Goal: Transaction & Acquisition: Purchase product/service

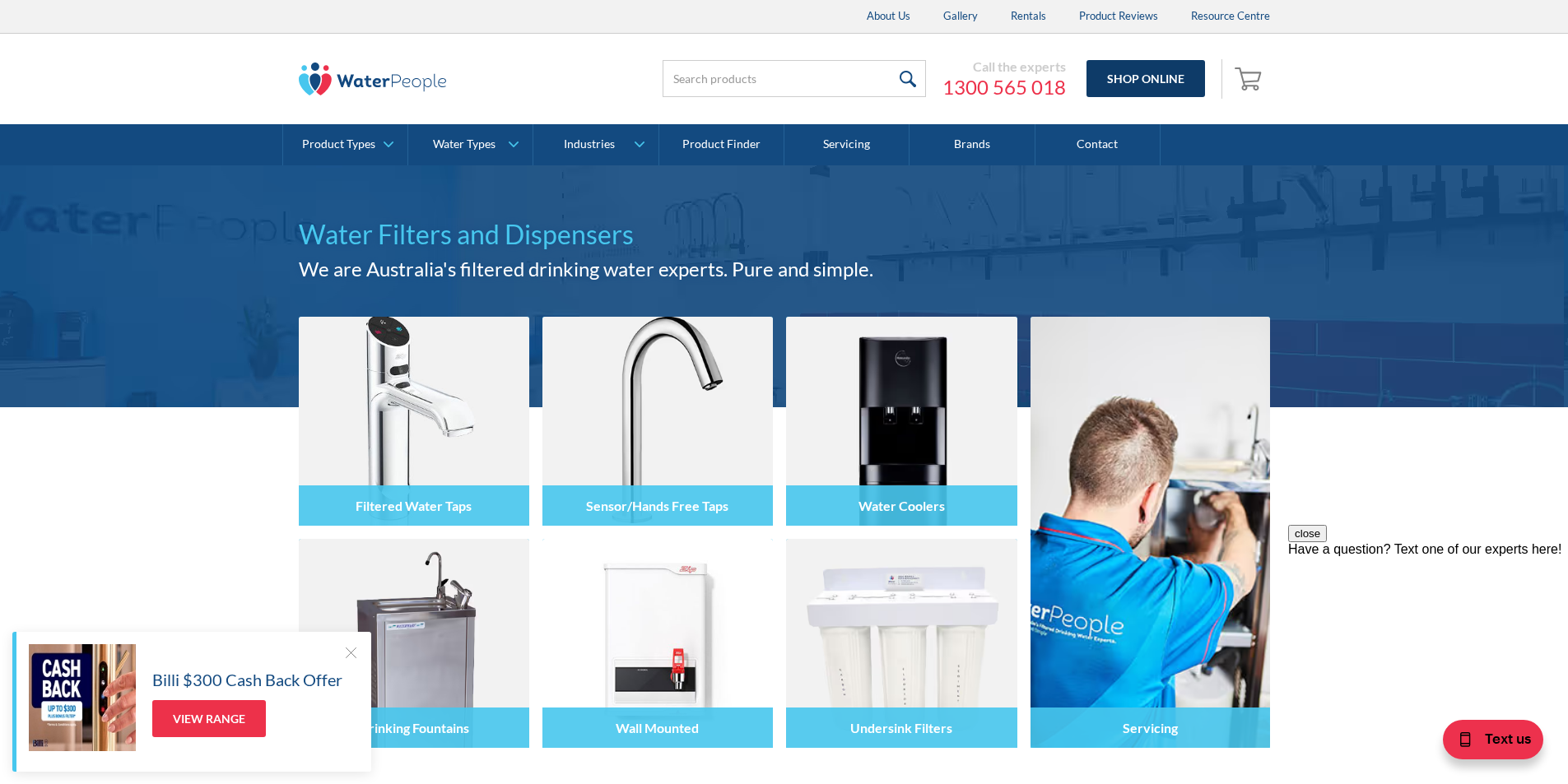
click at [1125, 78] on link "Shop Online" at bounding box center [1145, 78] width 119 height 37
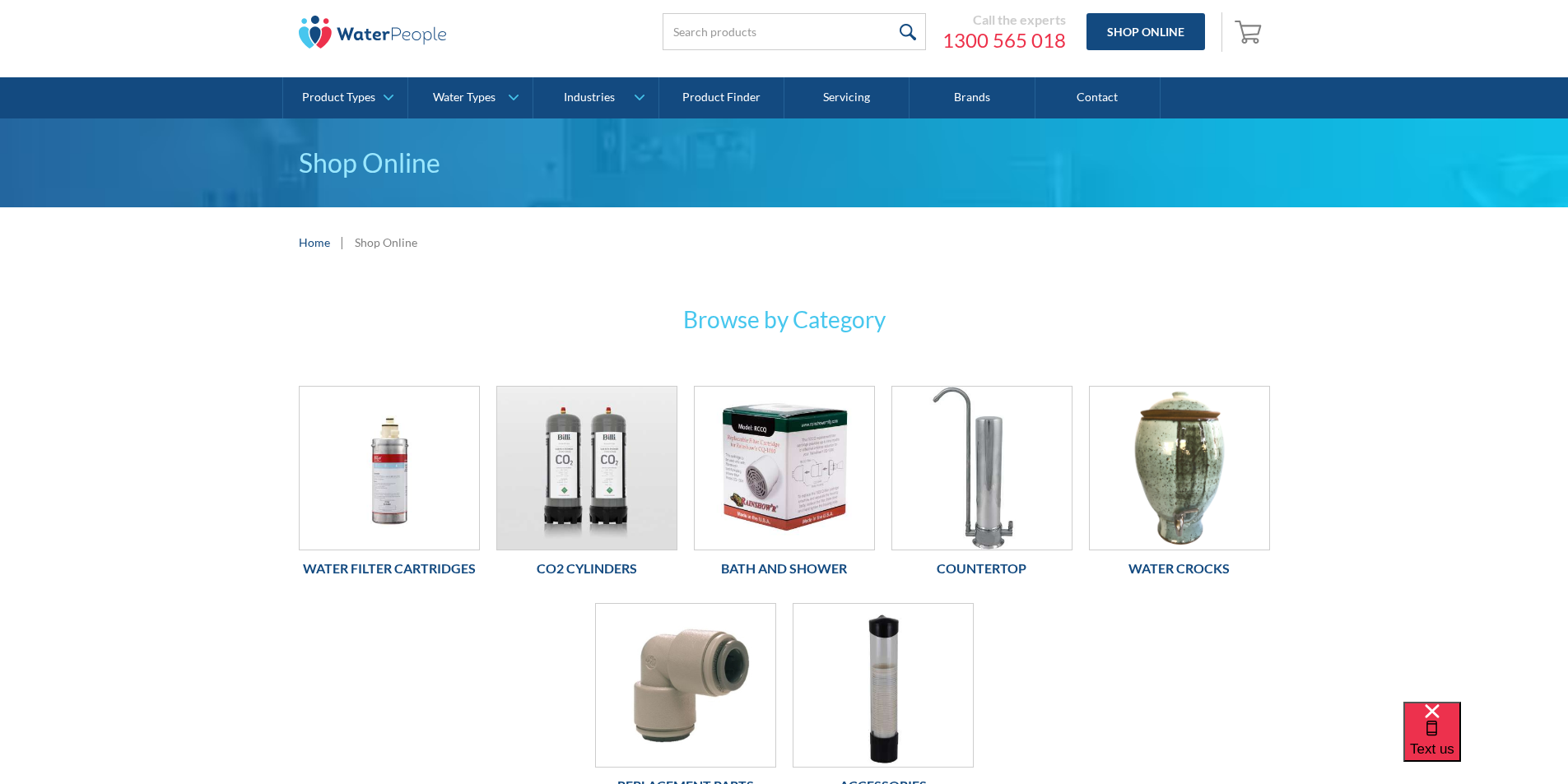
scroll to position [164, 0]
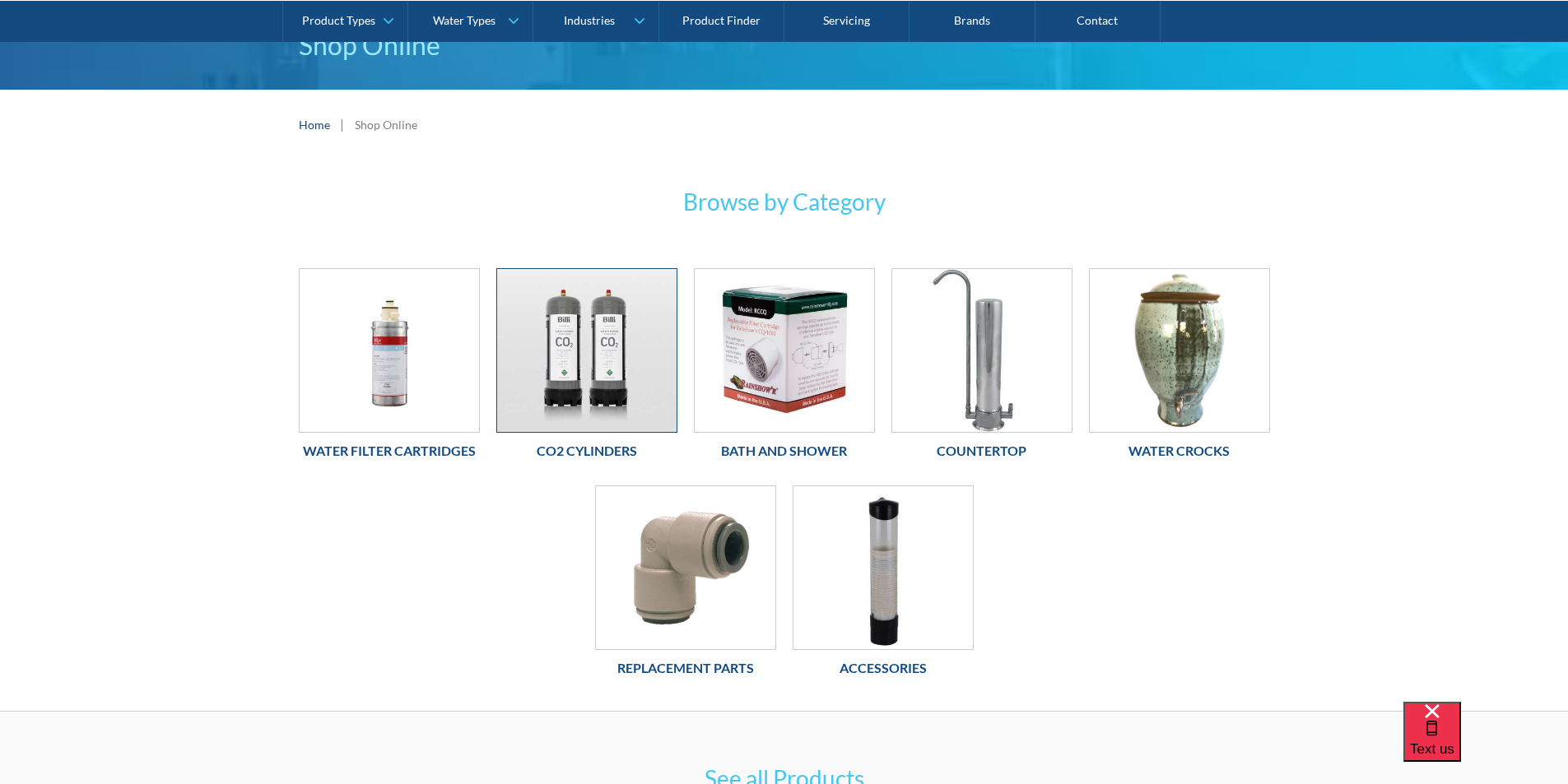
click at [584, 342] on img at bounding box center [586, 351] width 179 height 163
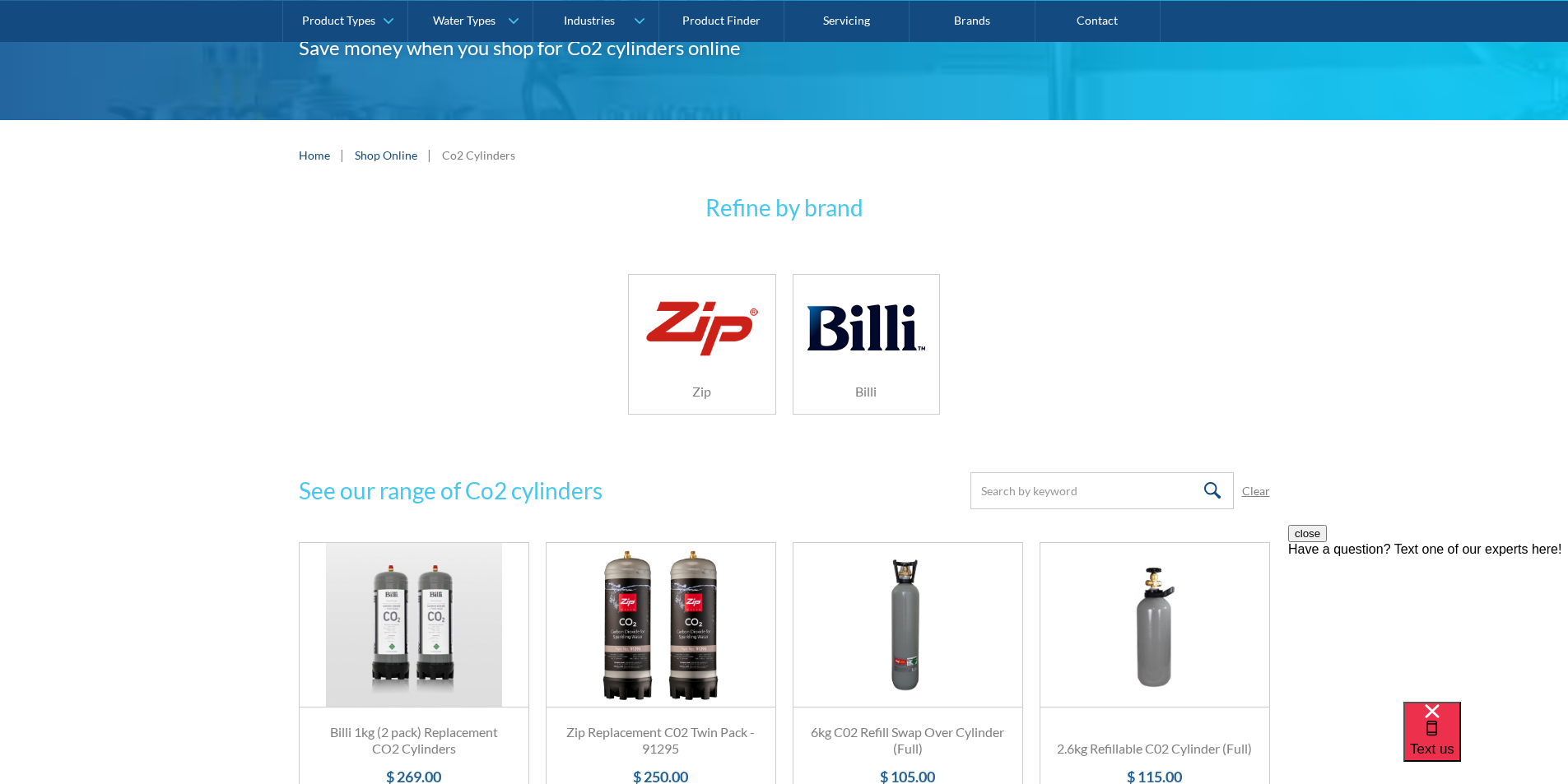
scroll to position [164, 0]
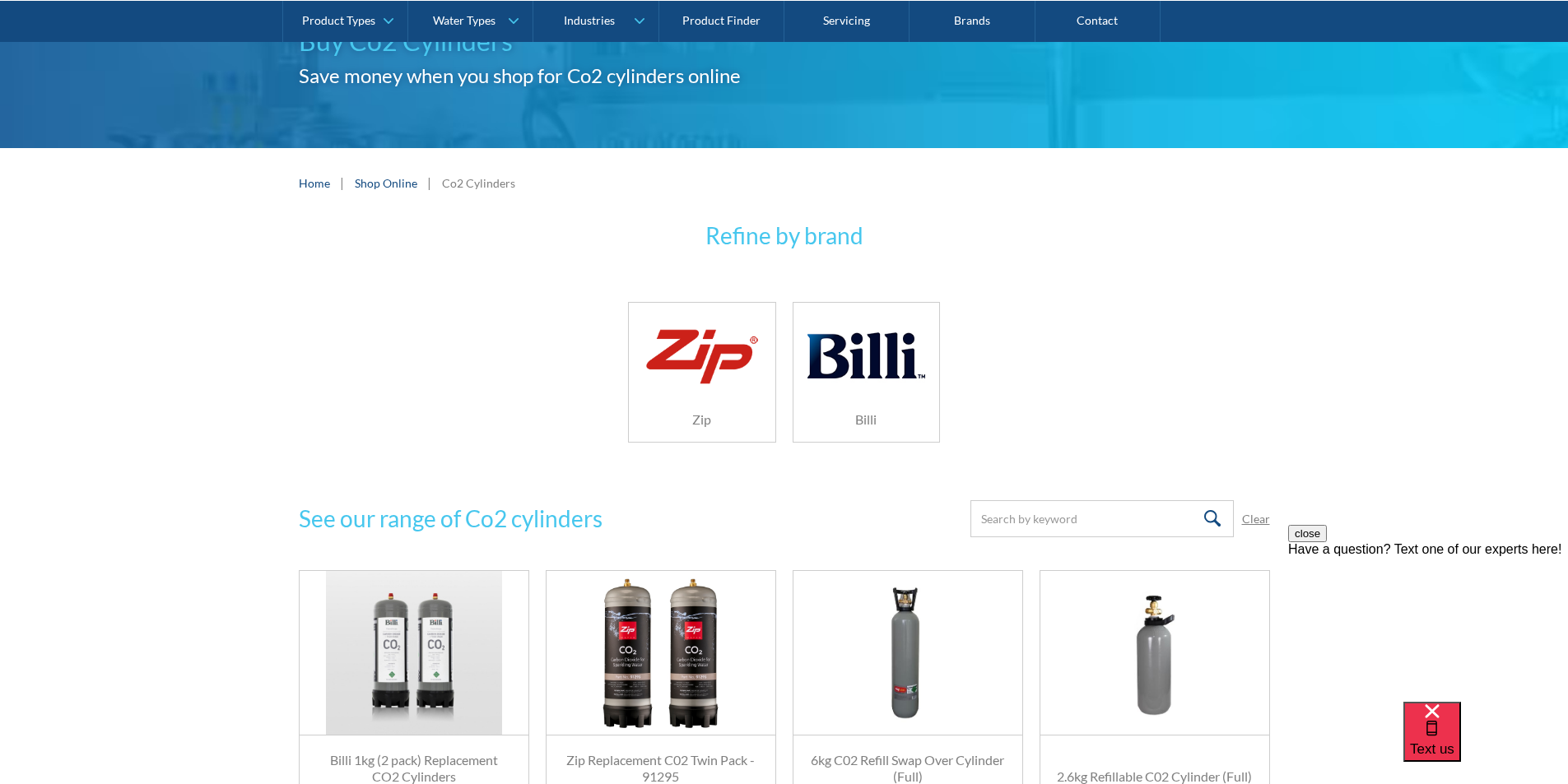
click at [879, 343] on img at bounding box center [866, 356] width 117 height 78
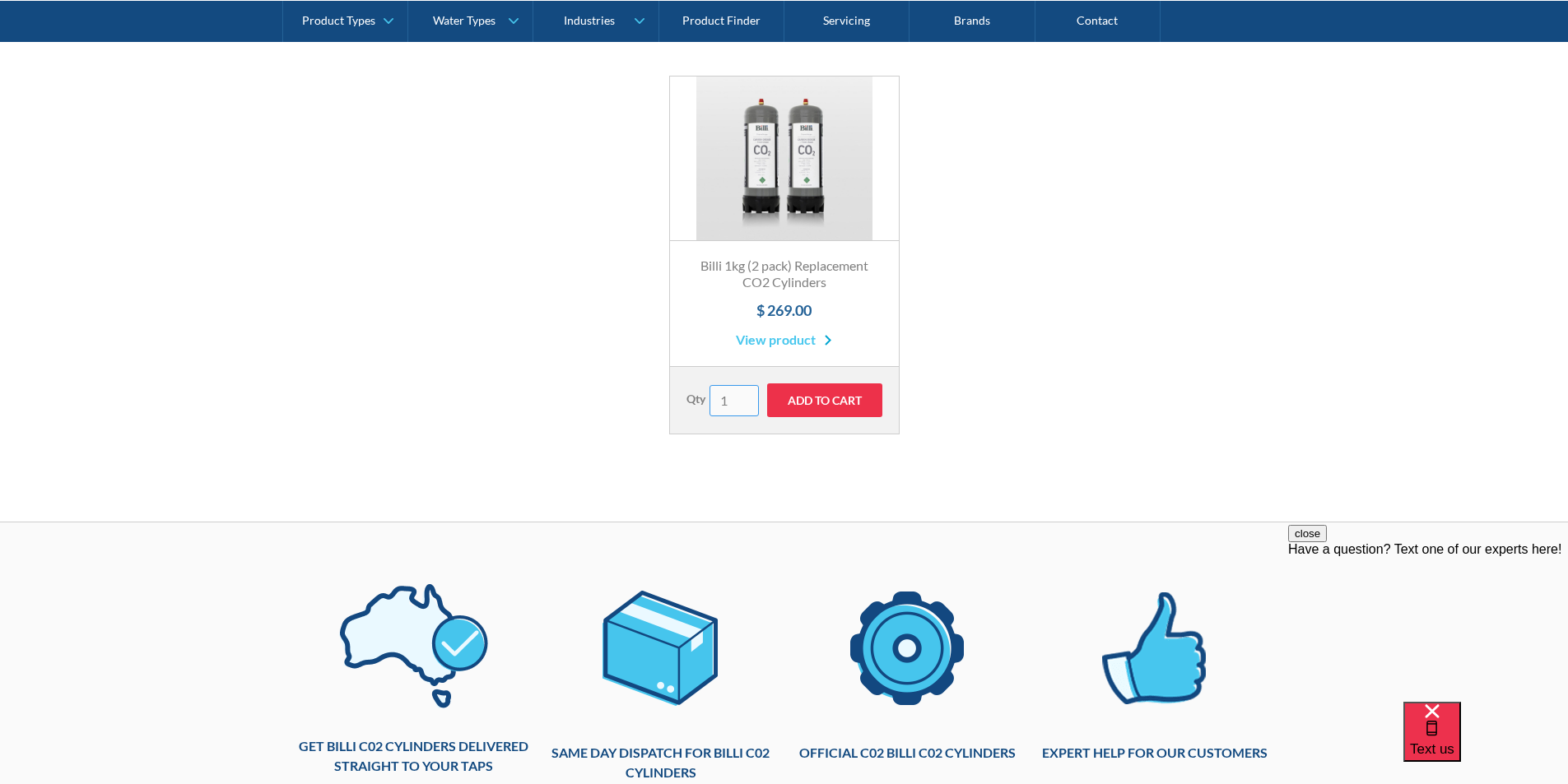
click at [726, 399] on input "1" at bounding box center [735, 400] width 50 height 31
type input "2"
click at [745, 397] on input "2" at bounding box center [735, 400] width 50 height 31
click at [820, 402] on input "Add to Cart" at bounding box center [824, 399] width 115 height 34
type input "Add to Cart"
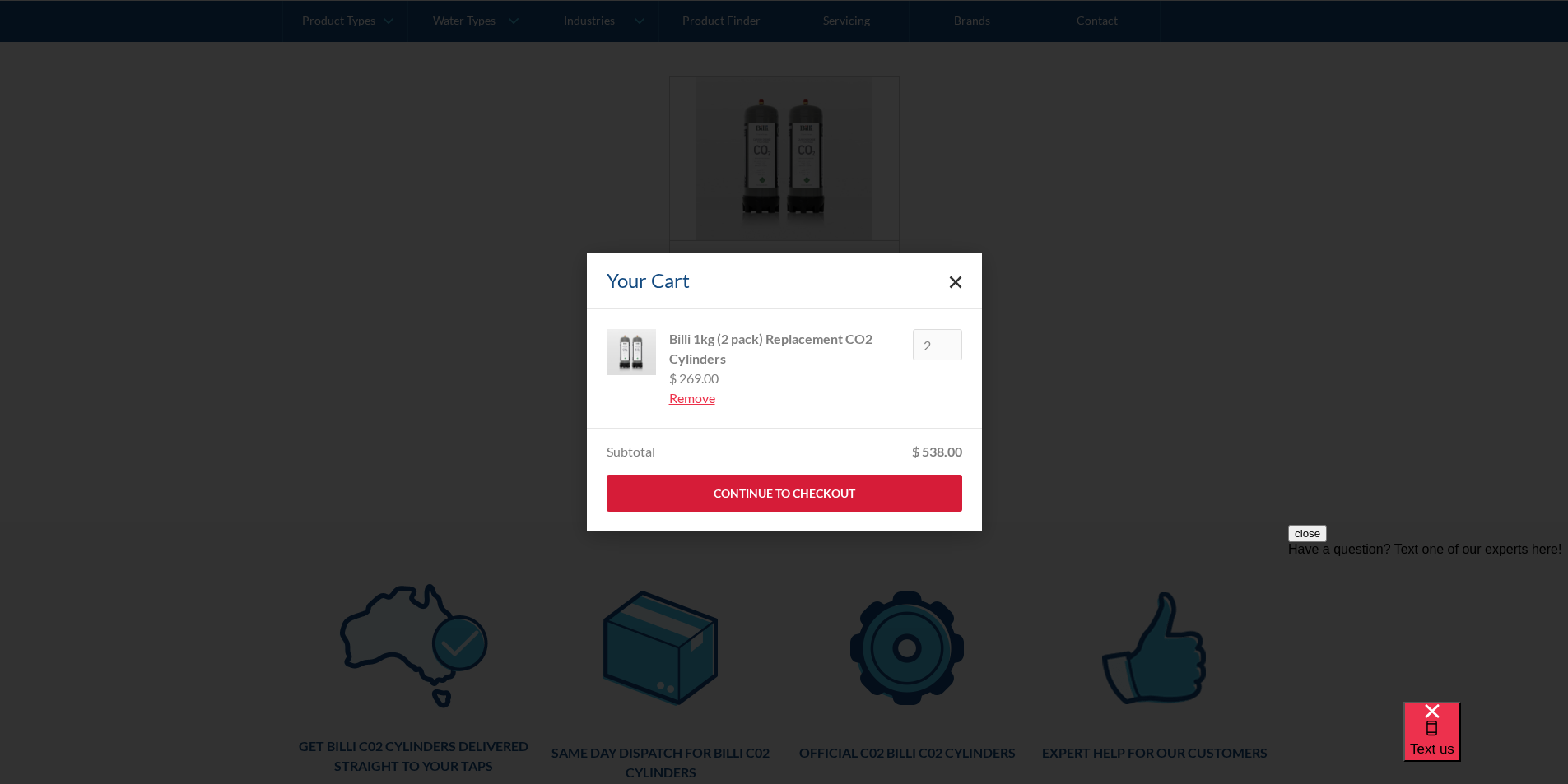
click at [770, 488] on link "Continue to Checkout" at bounding box center [784, 493] width 356 height 37
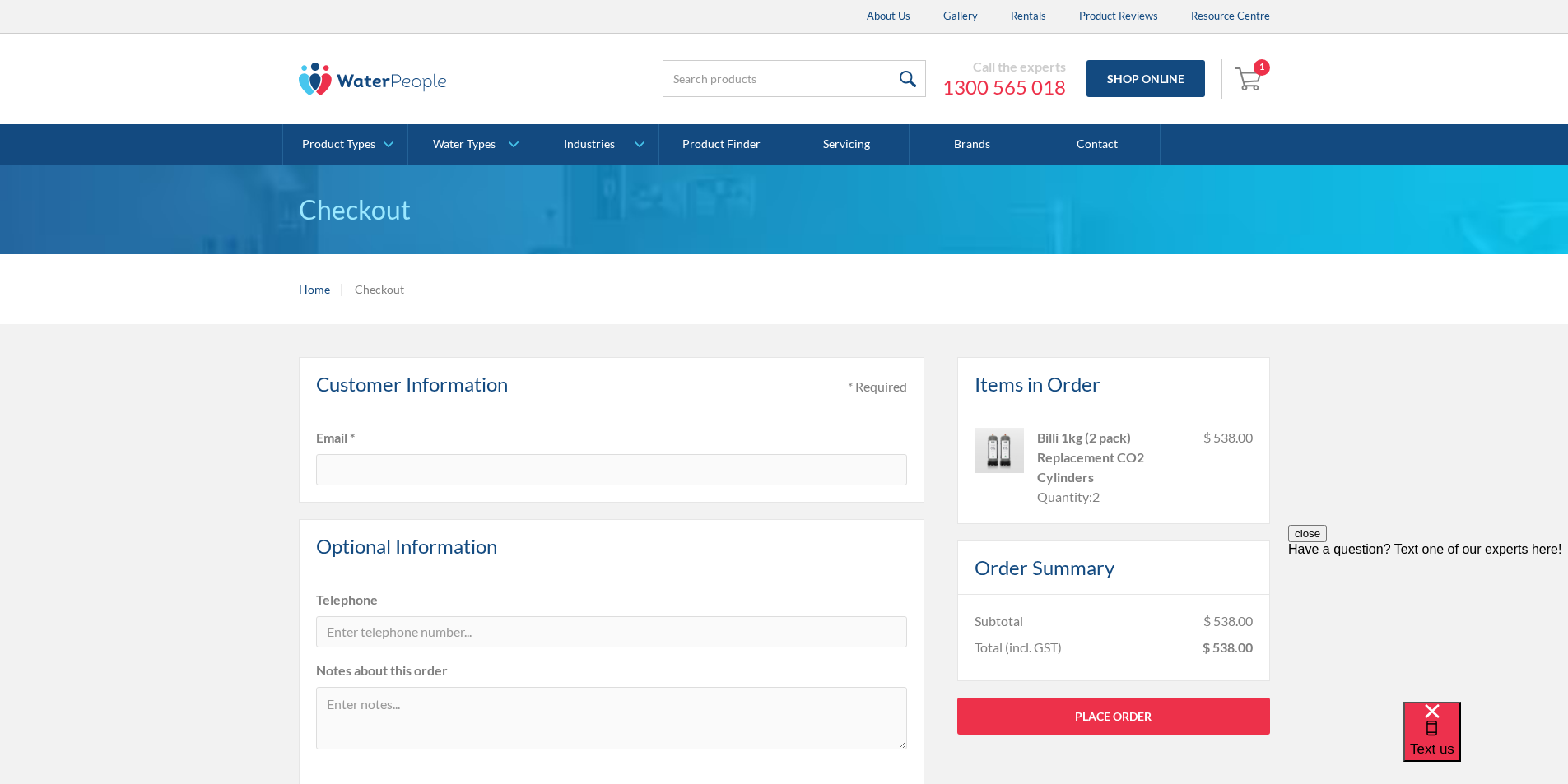
click at [1244, 70] on img "Open cart containing 1 items" at bounding box center [1250, 78] width 32 height 27
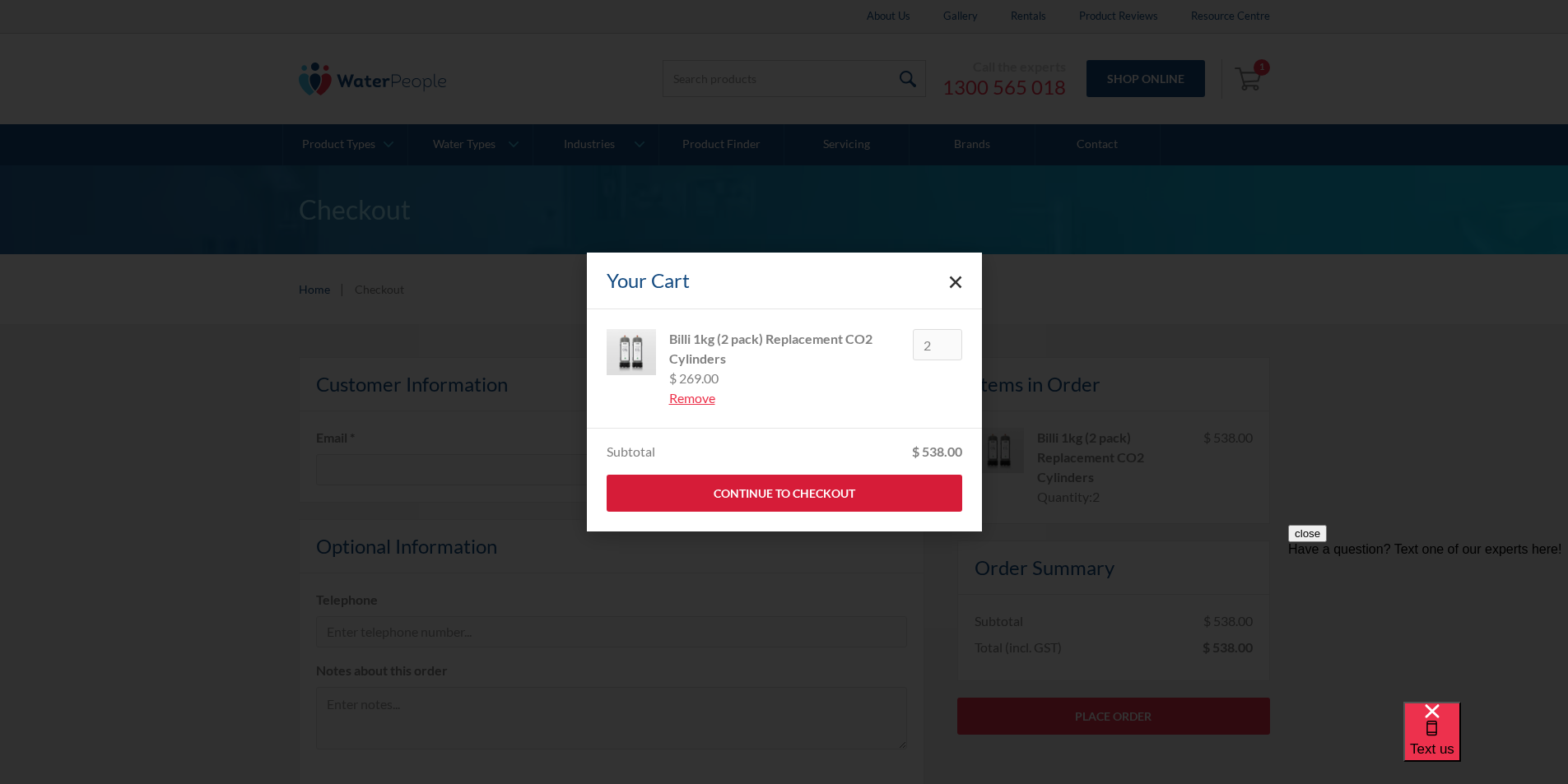
click at [819, 491] on link "Continue to Checkout" at bounding box center [784, 493] width 356 height 37
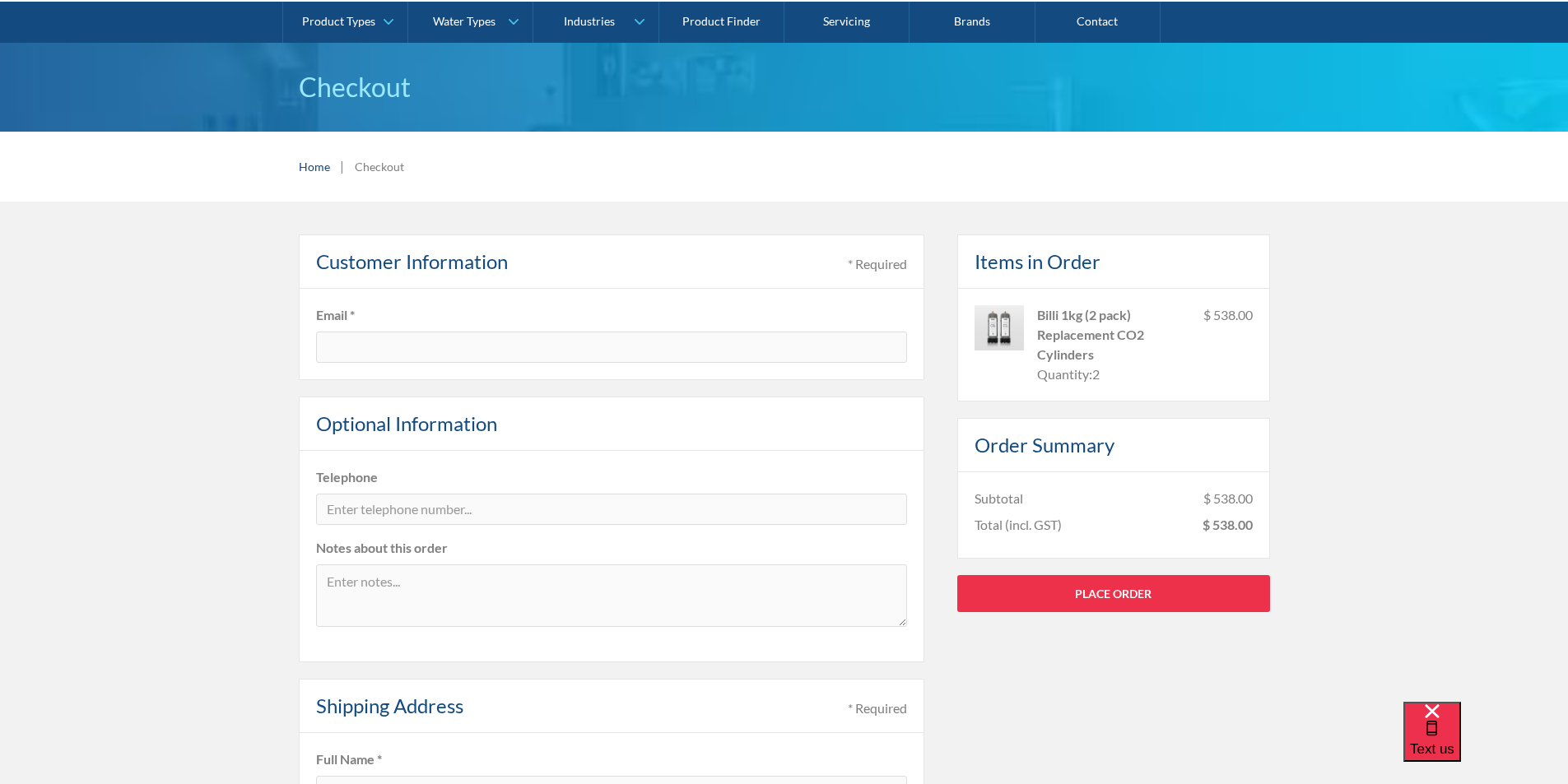
scroll to position [164, 0]
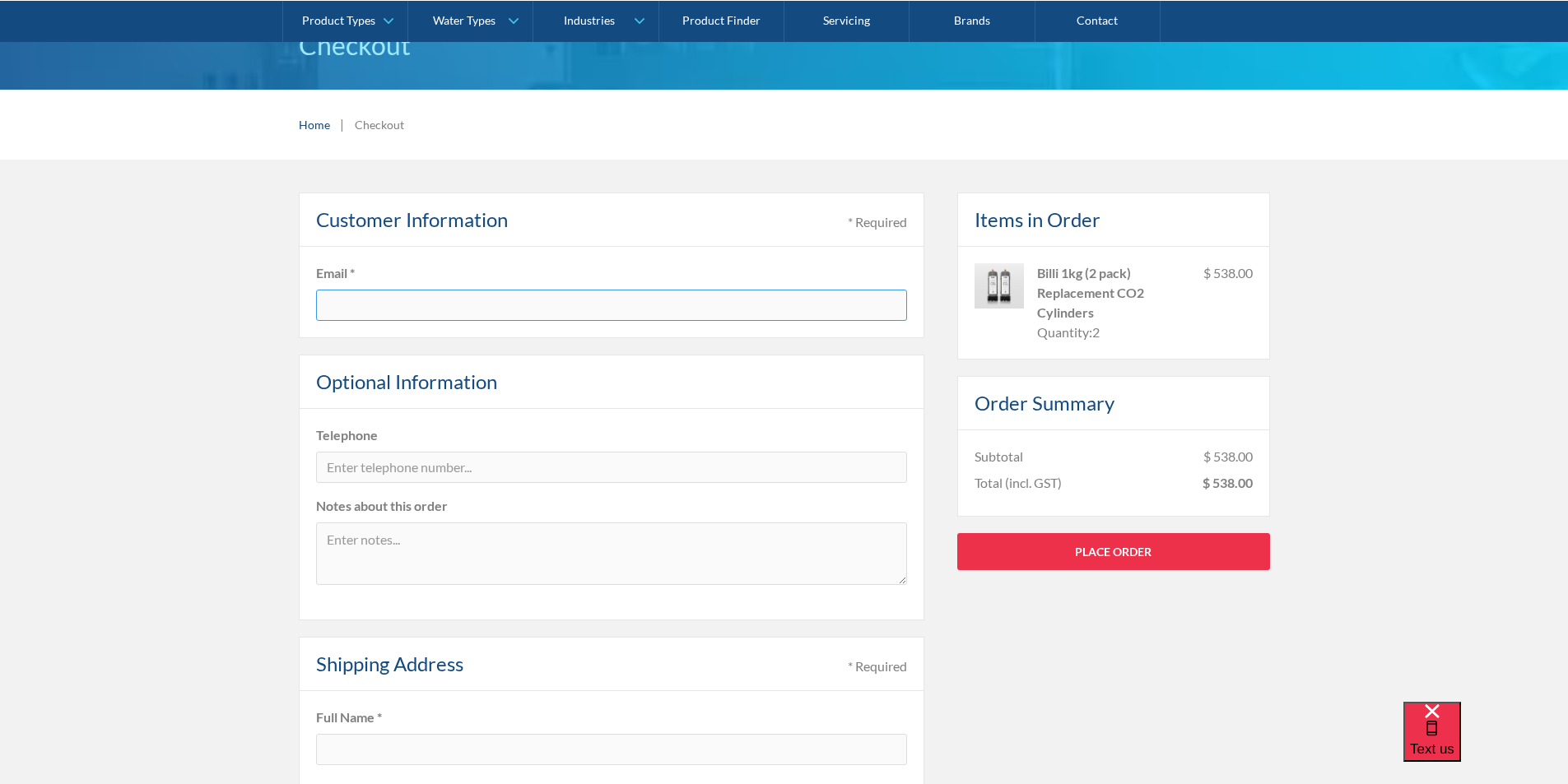
click at [382, 306] on input "text" at bounding box center [611, 305] width 591 height 31
type input "[EMAIL_ADDRESS][DOMAIN_NAME]"
click at [426, 472] on input "tel" at bounding box center [611, 467] width 591 height 31
type input "02 8580 7934"
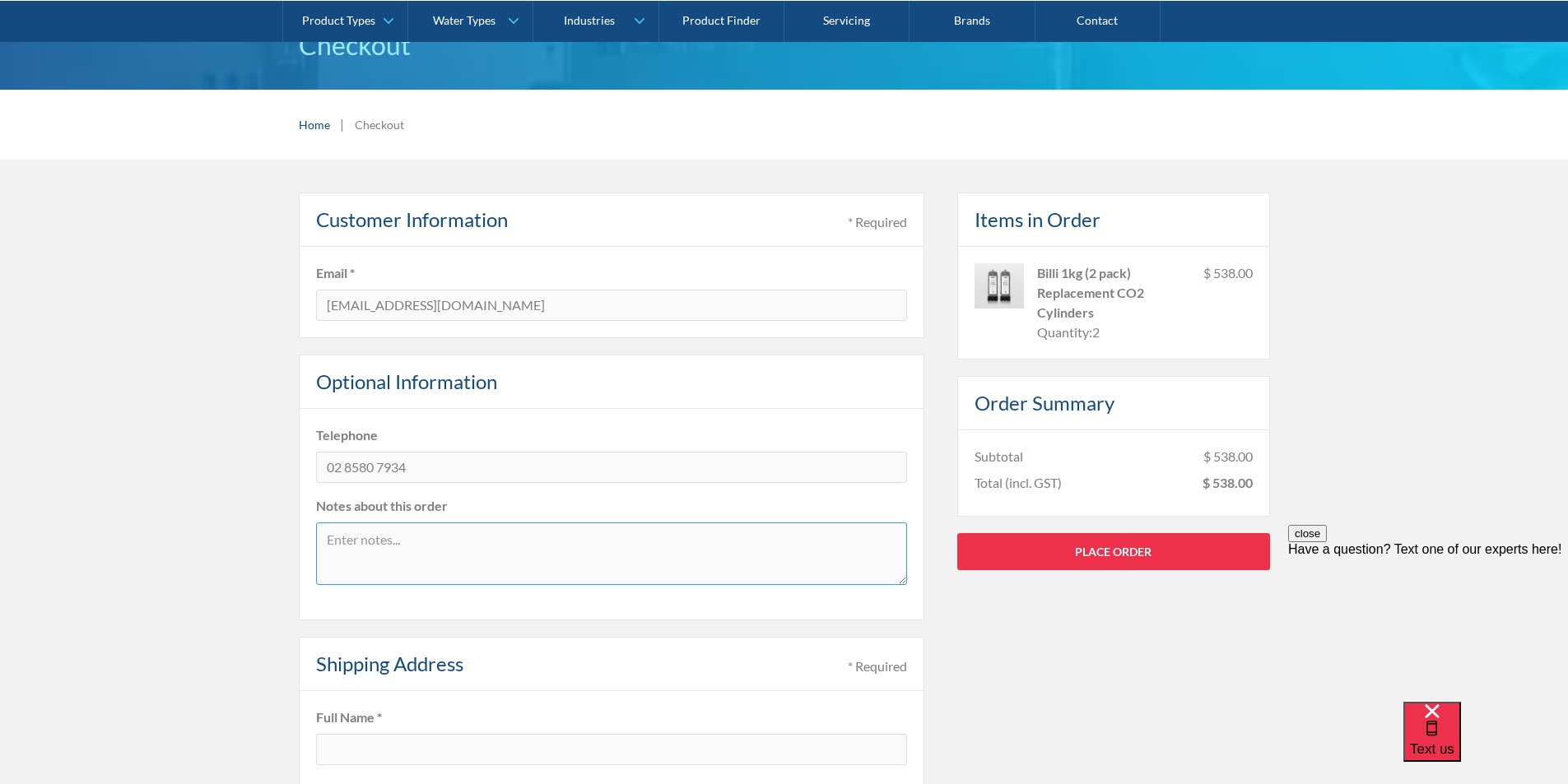
click at [442, 539] on textarea at bounding box center [611, 553] width 591 height 62
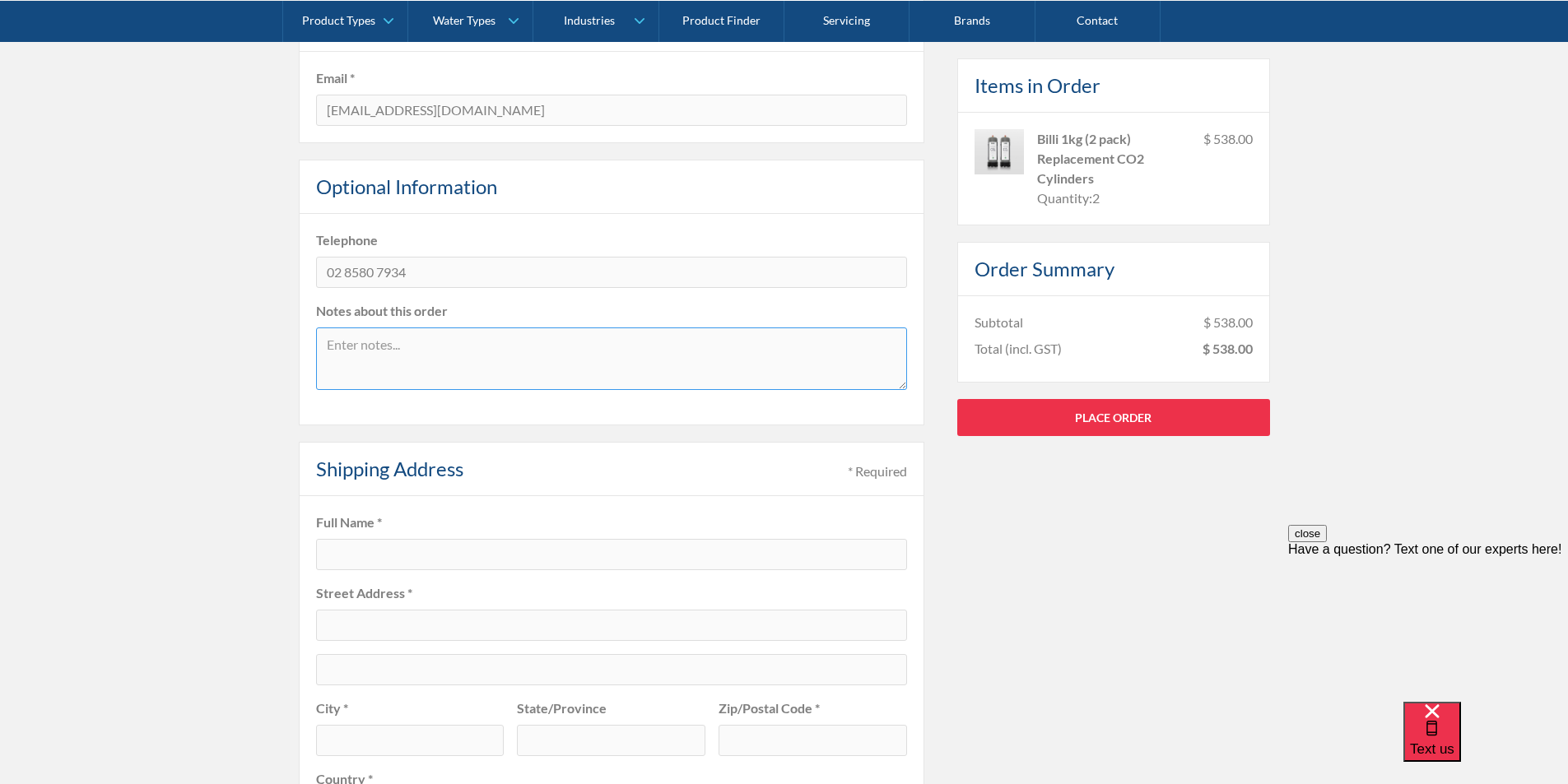
scroll to position [411, 0]
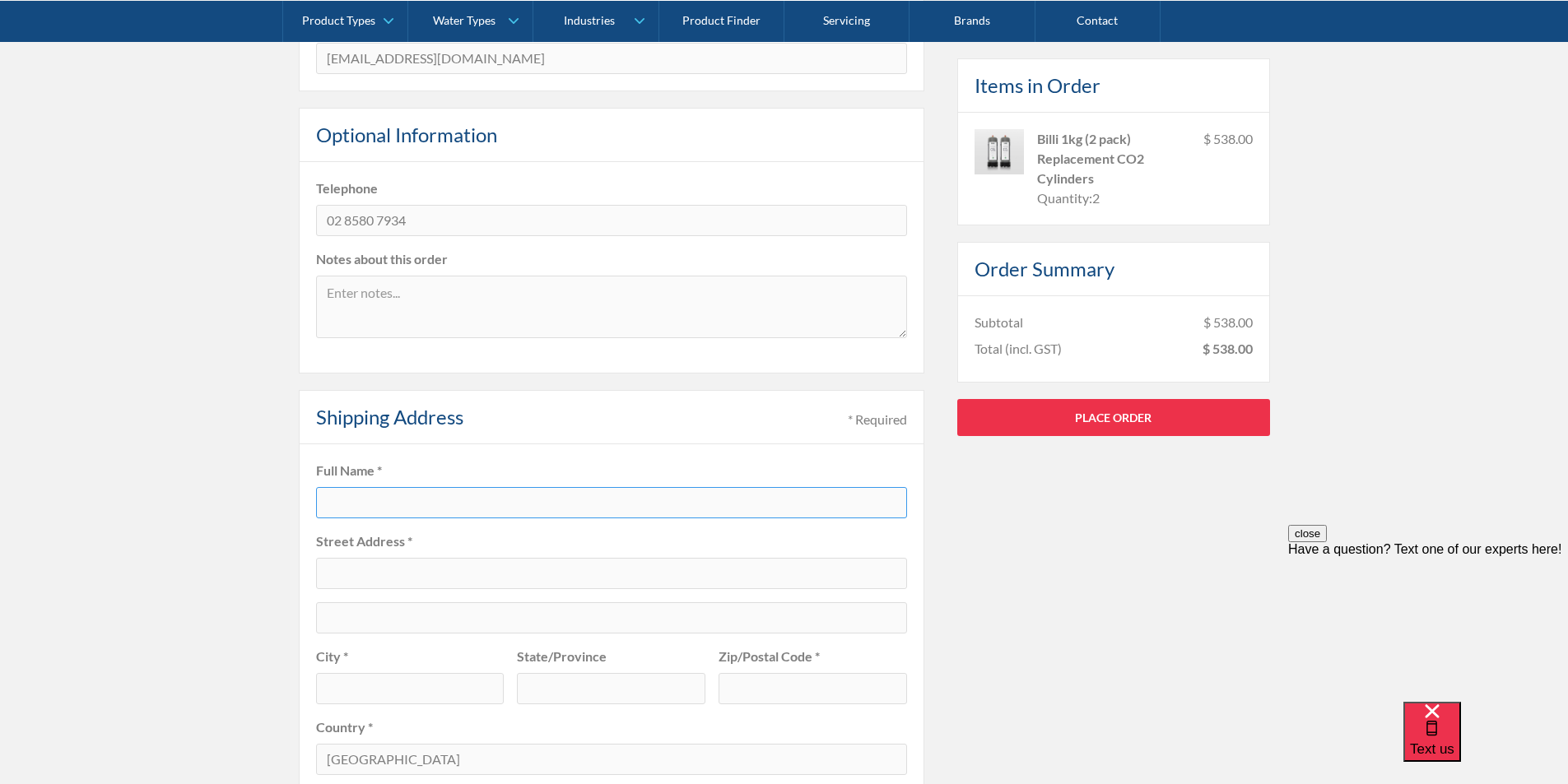
click at [404, 506] on input "text" at bounding box center [611, 503] width 591 height 31
type input "[PERSON_NAME]"
click at [393, 567] on input "text" at bounding box center [611, 573] width 591 height 31
type input "1"
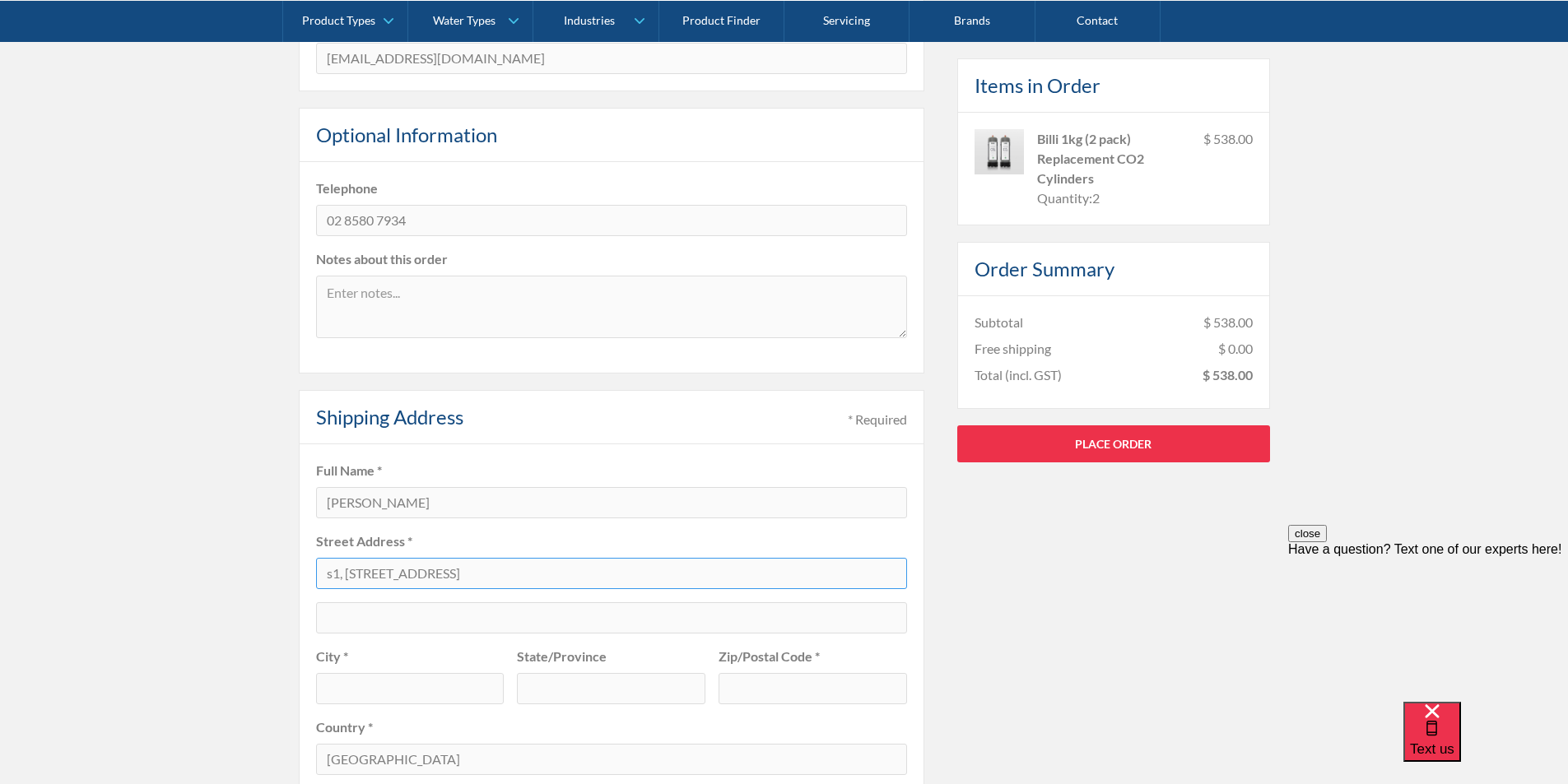
type input "s1, [STREET_ADDRESS]"
click at [354, 616] on input "text" at bounding box center [611, 617] width 591 height 31
type input "Silver Wolf Projects"
click at [430, 686] on input "text" at bounding box center [410, 689] width 188 height 31
type input "Kogarah"
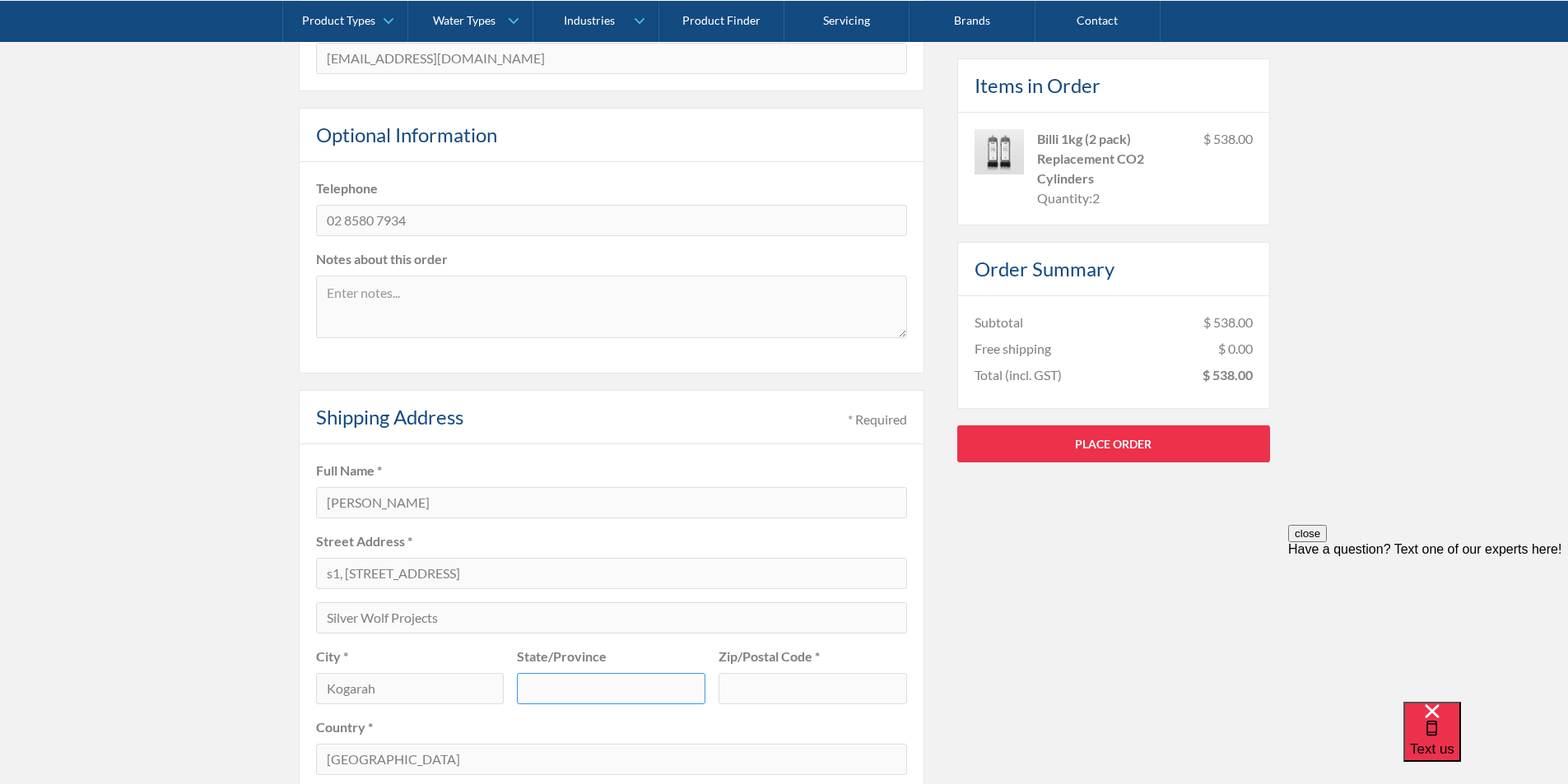
click at [565, 684] on input "text" at bounding box center [610, 689] width 188 height 31
type input "[GEOGRAPHIC_DATA]"
click at [769, 687] on input "text" at bounding box center [812, 689] width 188 height 31
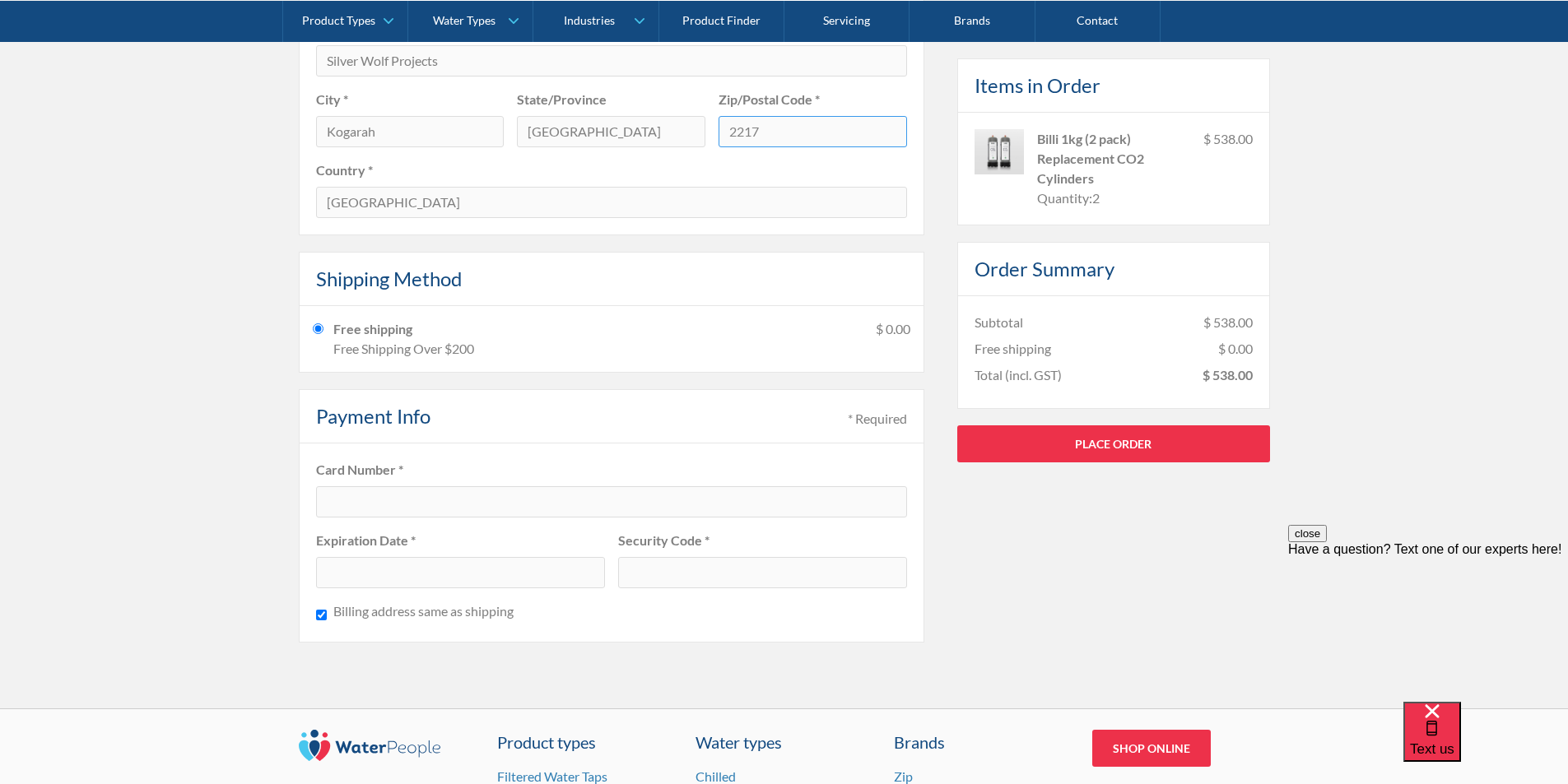
scroll to position [987, 0]
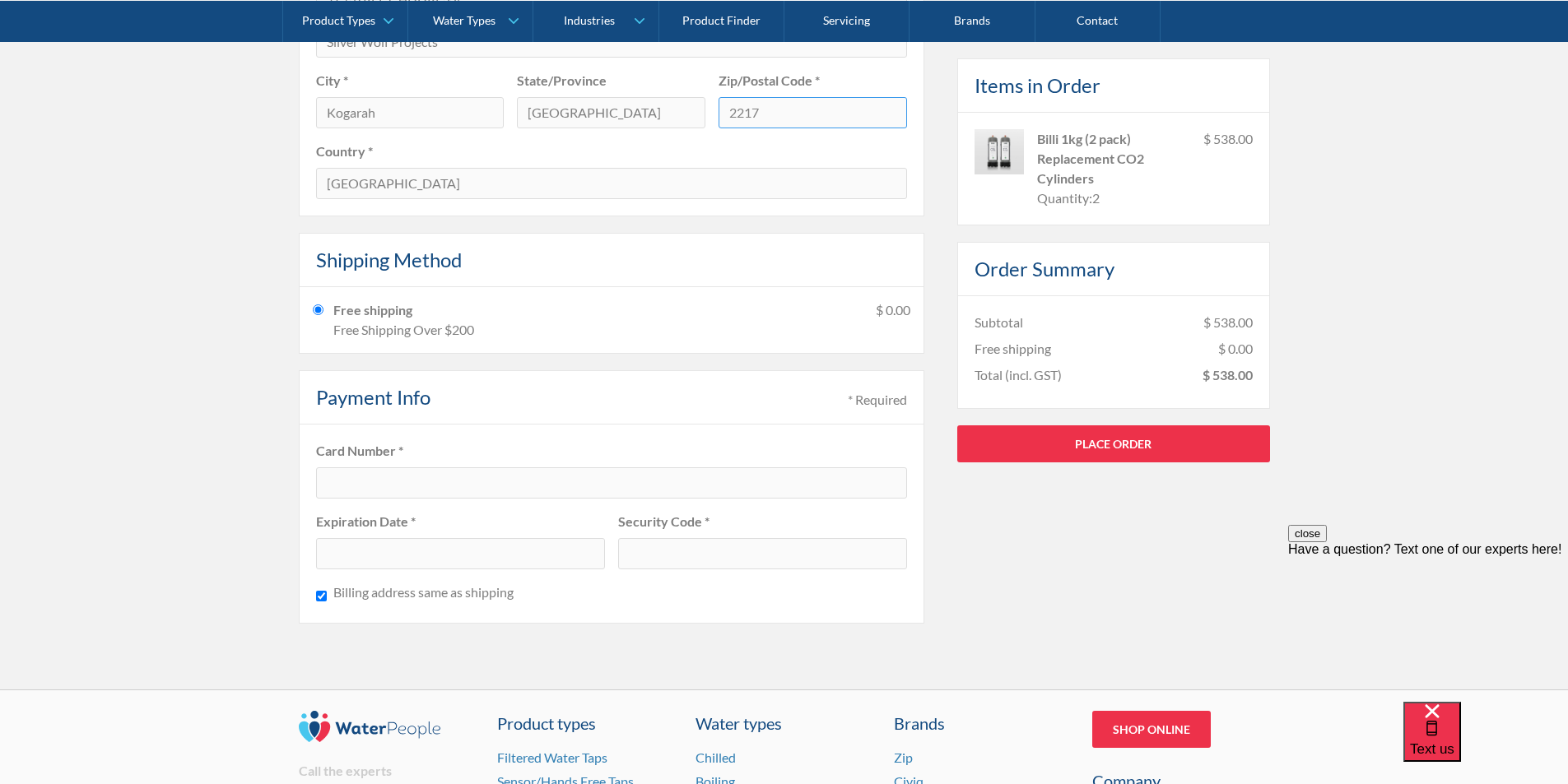
type input "2217"
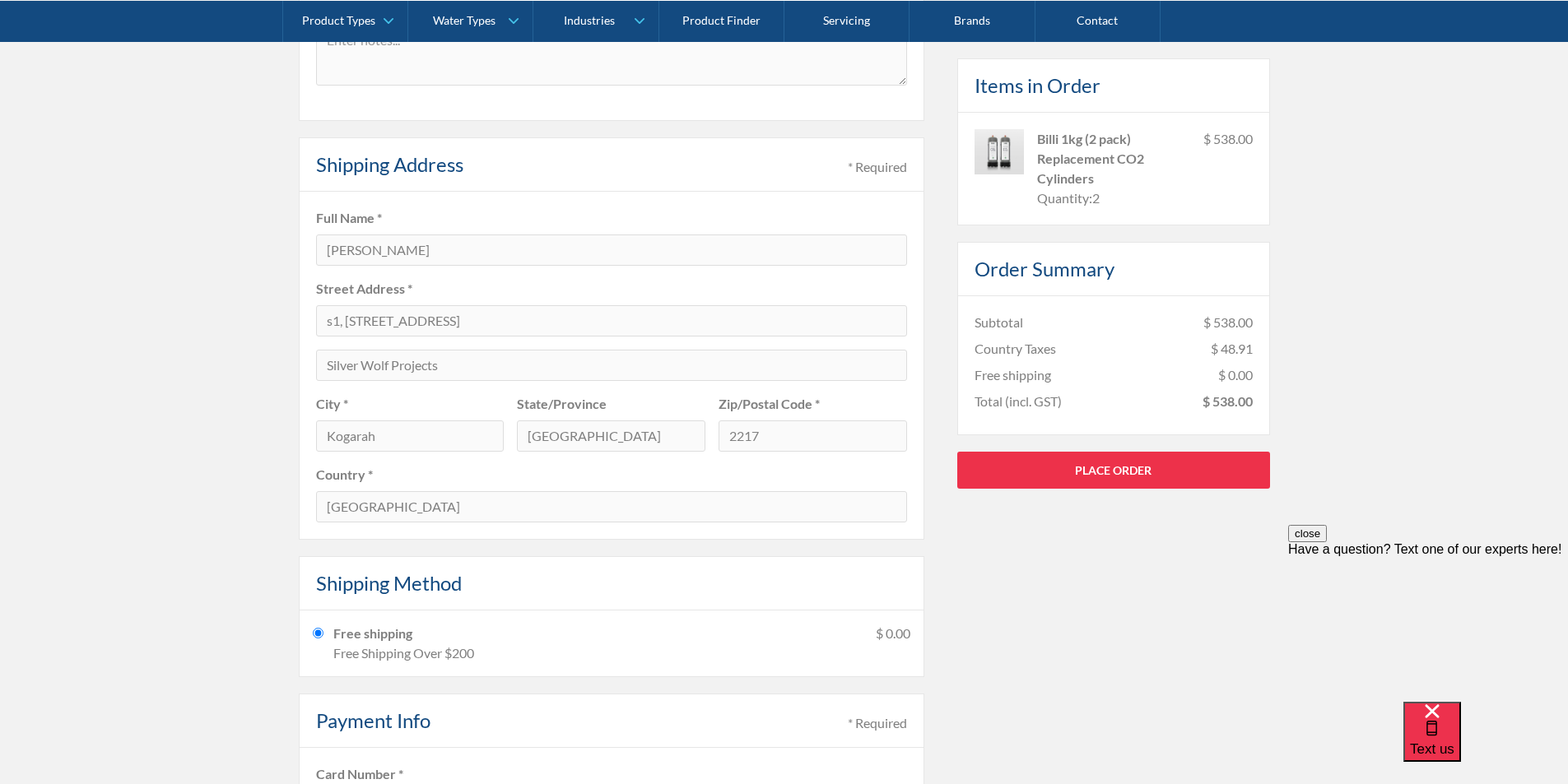
scroll to position [658, 0]
click at [376, 328] on input "s1, [STREET_ADDRESS]" at bounding box center [611, 327] width 591 height 31
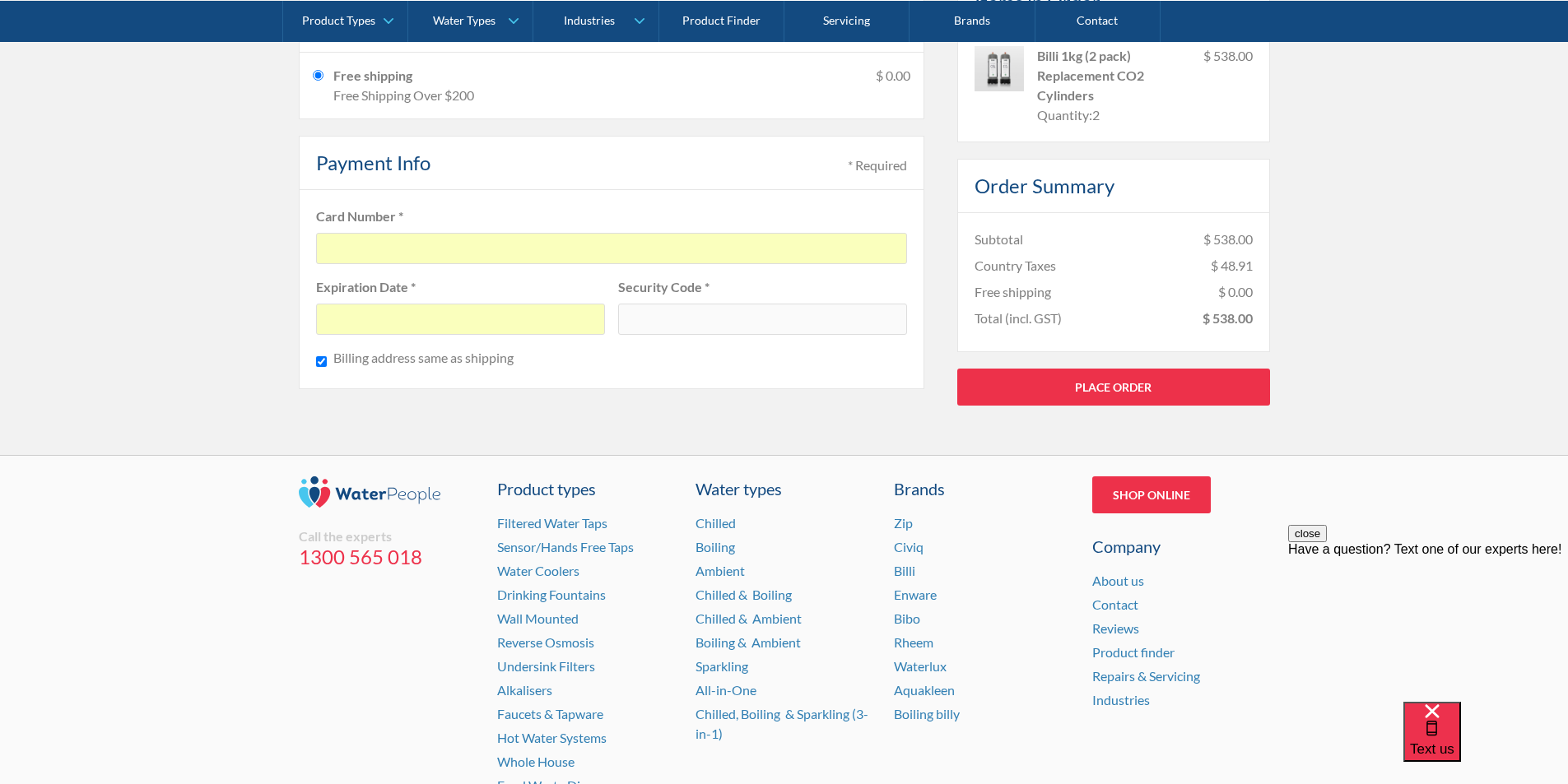
scroll to position [1316, 0]
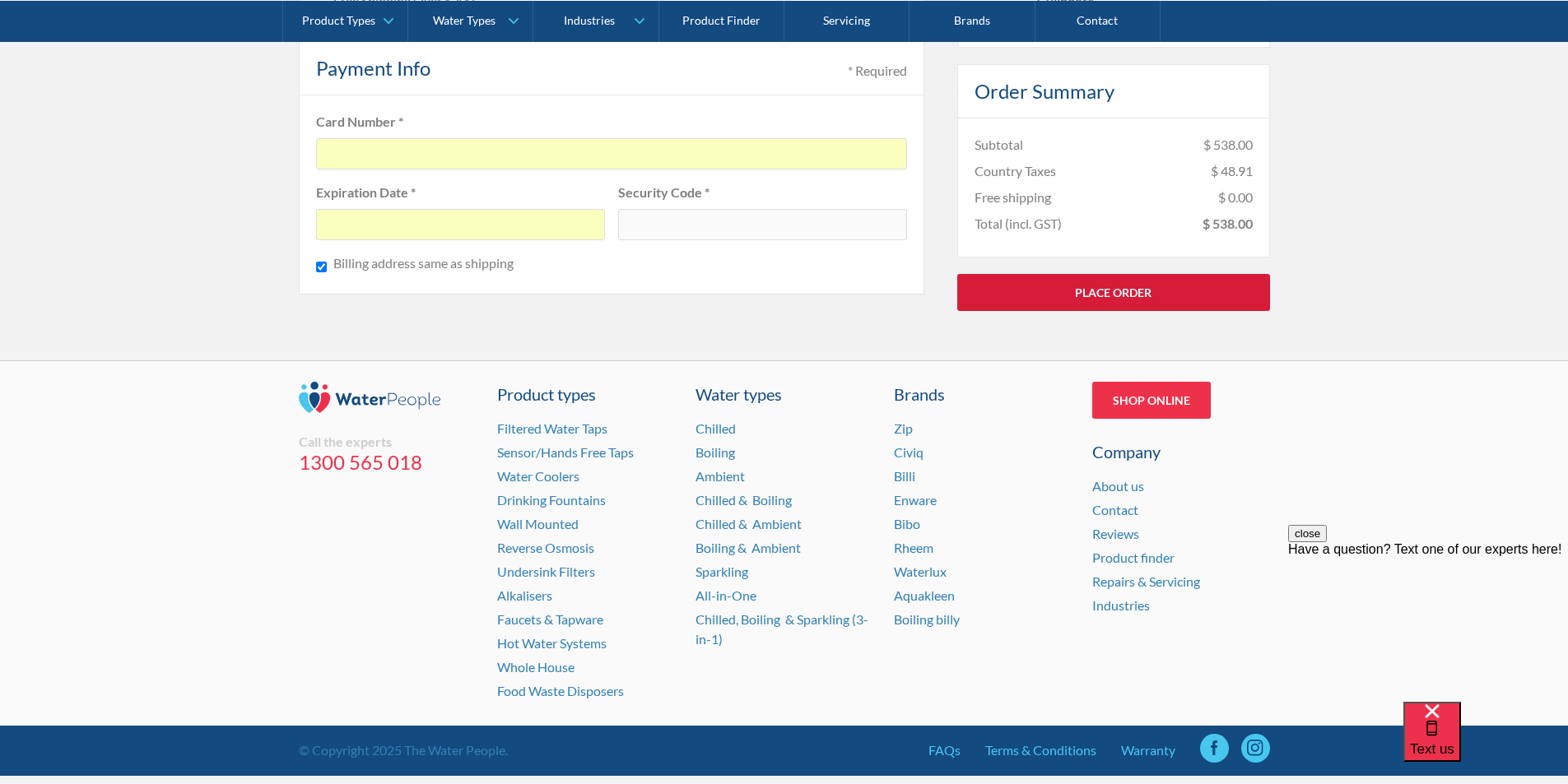
type input "s1, [STREET_ADDRESS]"
